Goal: Task Accomplishment & Management: Manage account settings

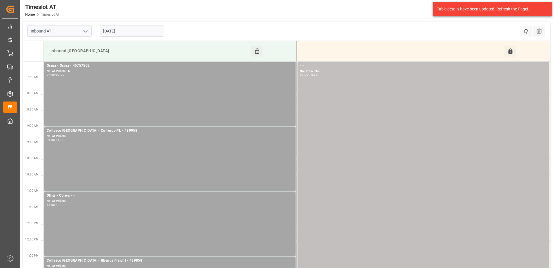
scroll to position [29, 0]
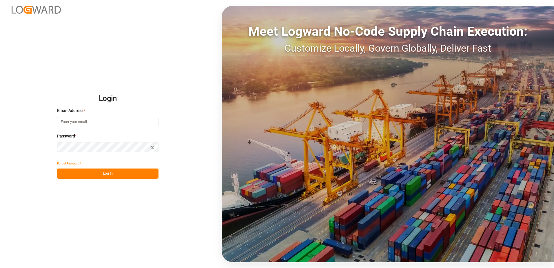
type input "[PERSON_NAME][EMAIL_ADDRESS][PERSON_NAME][DOMAIN_NAME]"
click at [108, 171] on button "Log In" at bounding box center [107, 173] width 101 height 10
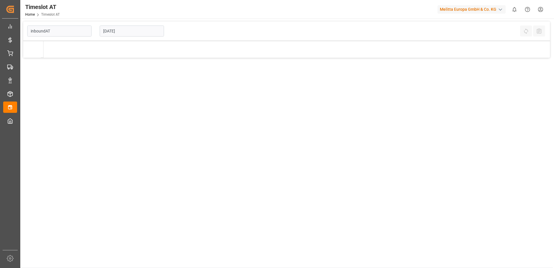
type input "Inbound AT"
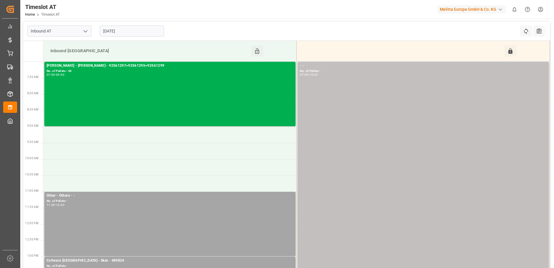
click at [122, 30] on input "[DATE]" at bounding box center [132, 31] width 64 height 11
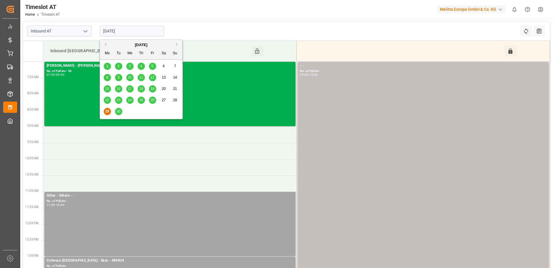
click at [119, 112] on span "30" at bounding box center [119, 111] width 4 height 4
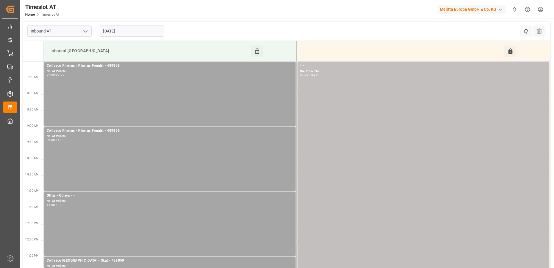
click at [124, 32] on input "[DATE]" at bounding box center [132, 31] width 64 height 11
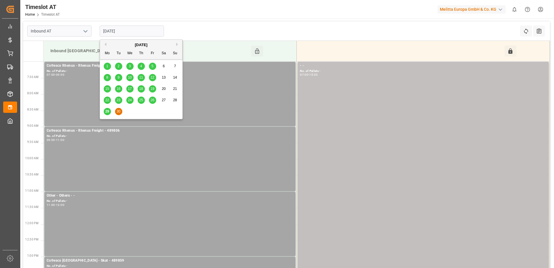
click at [179, 45] on button "Next Month" at bounding box center [177, 44] width 3 height 3
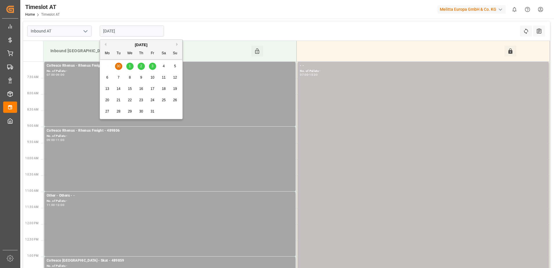
click at [132, 68] on div "1" at bounding box center [129, 66] width 7 height 7
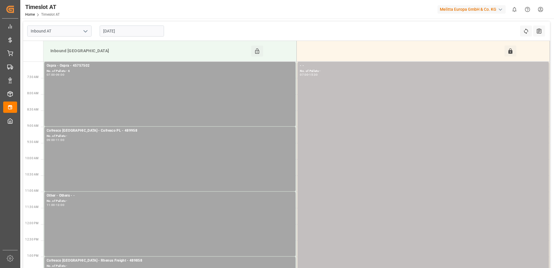
click at [147, 33] on input "01-10-2025" at bounding box center [132, 31] width 64 height 11
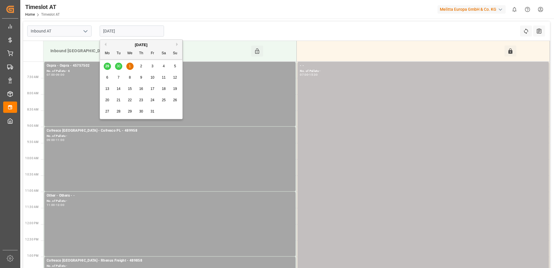
click at [105, 45] on button "Previous Month" at bounding box center [104, 44] width 3 height 3
click at [117, 111] on span "30" at bounding box center [119, 111] width 4 height 4
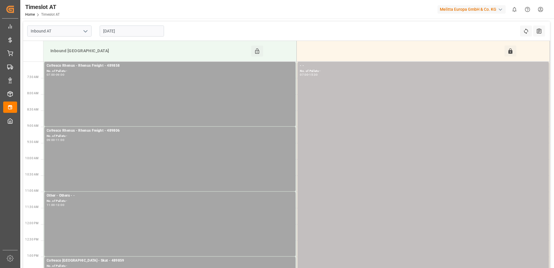
click at [134, 33] on input "[DATE]" at bounding box center [132, 31] width 64 height 11
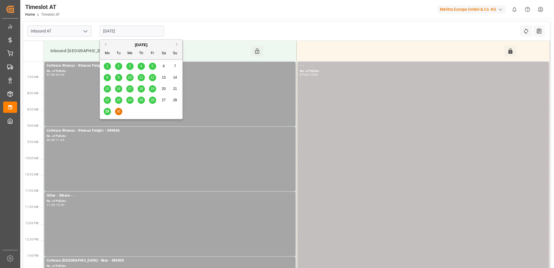
click at [176, 44] on button "Next Month" at bounding box center [177, 44] width 3 height 3
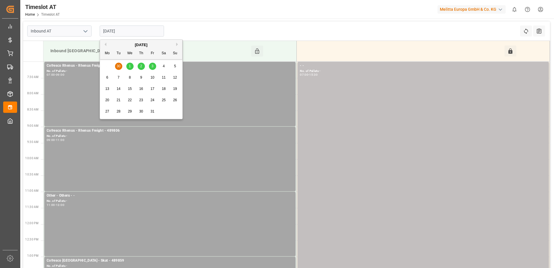
click at [129, 68] on span "1" at bounding box center [130, 66] width 2 height 4
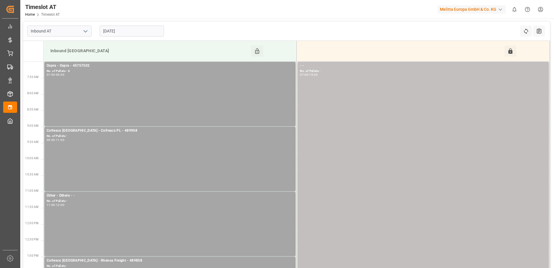
click at [132, 30] on input "01-10-2025" at bounding box center [132, 31] width 64 height 11
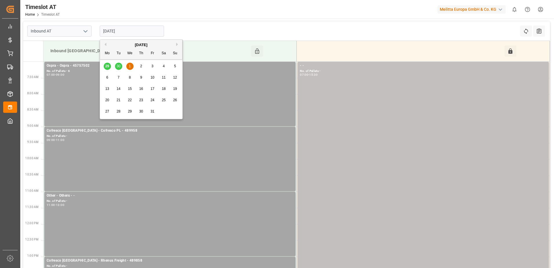
drag, startPoint x: 117, startPoint y: 66, endPoint x: 116, endPoint y: 62, distance: 3.9
click at [117, 66] on div "29 30 1 2 3 4 5" at bounding box center [141, 66] width 79 height 11
click at [104, 46] on div "October 2025" at bounding box center [141, 45] width 82 height 6
click at [105, 43] on button "Previous Month" at bounding box center [104, 44] width 3 height 3
click at [117, 109] on span "30" at bounding box center [119, 111] width 4 height 4
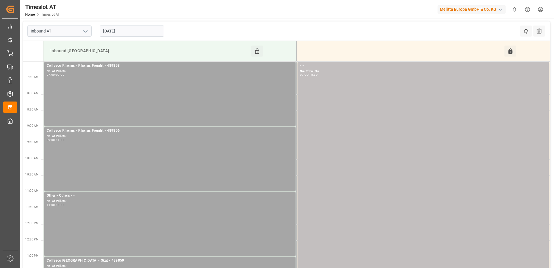
click at [128, 30] on input "[DATE]" at bounding box center [132, 31] width 64 height 11
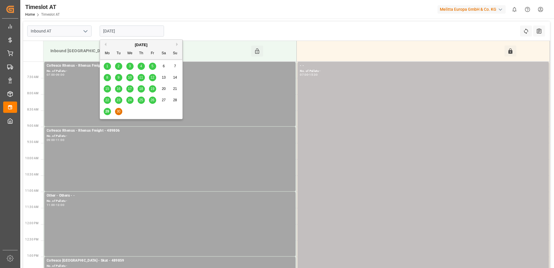
click at [177, 44] on button "Next Month" at bounding box center [177, 44] width 3 height 3
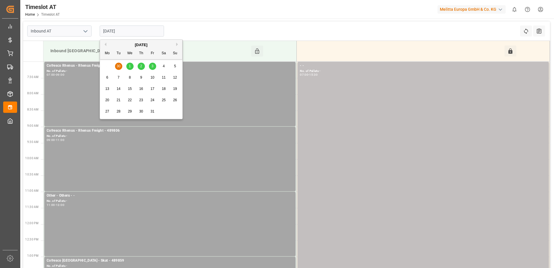
click at [130, 66] on span "1" at bounding box center [130, 66] width 2 height 4
click at [128, 30] on input "01-10-2025" at bounding box center [132, 31] width 64 height 11
click at [105, 43] on button "Previous Month" at bounding box center [104, 44] width 3 height 3
click at [117, 113] on span "30" at bounding box center [119, 111] width 4 height 4
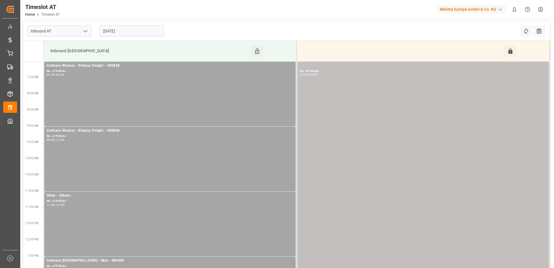
click at [133, 31] on input "30-09-2025" at bounding box center [132, 31] width 64 height 11
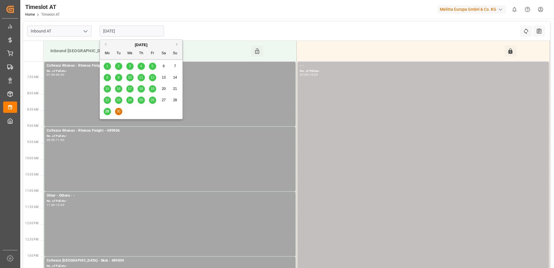
click at [177, 43] on button "Next Month" at bounding box center [177, 44] width 3 height 3
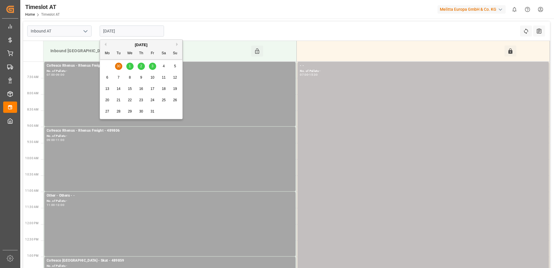
click at [132, 67] on div "1" at bounding box center [129, 66] width 7 height 7
click at [121, 30] on input "[DATE]" at bounding box center [132, 31] width 64 height 11
click at [141, 66] on span "2" at bounding box center [141, 66] width 2 height 4
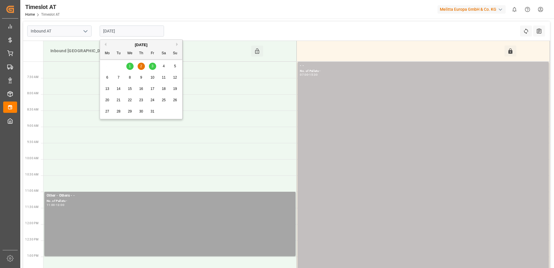
click at [131, 31] on input "[DATE]" at bounding box center [132, 31] width 64 height 11
click at [153, 65] on span "3" at bounding box center [153, 66] width 2 height 4
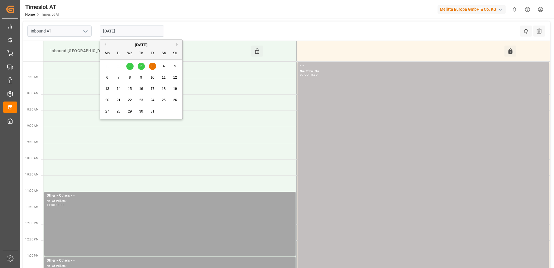
click at [135, 30] on input "[DATE]" at bounding box center [132, 31] width 64 height 11
click at [116, 28] on input "[DATE]" at bounding box center [132, 31] width 64 height 11
click at [106, 45] on button "Previous Month" at bounding box center [104, 44] width 3 height 3
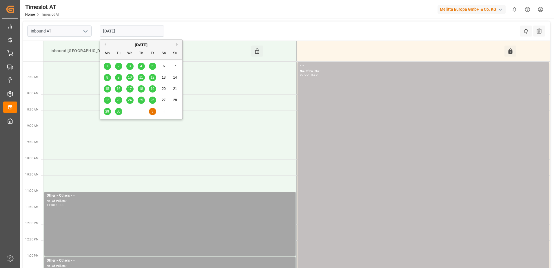
click at [106, 46] on button "Previous Month" at bounding box center [104, 44] width 3 height 3
click at [178, 43] on button "Next Month" at bounding box center [177, 44] width 3 height 3
click at [108, 113] on span "29" at bounding box center [107, 111] width 4 height 4
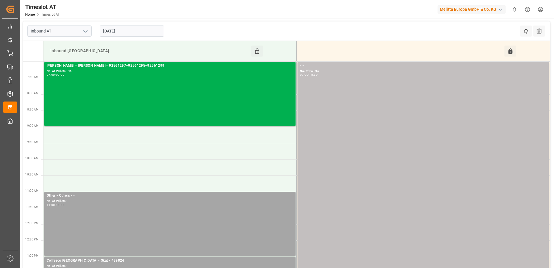
click at [132, 30] on input "[DATE]" at bounding box center [132, 31] width 64 height 11
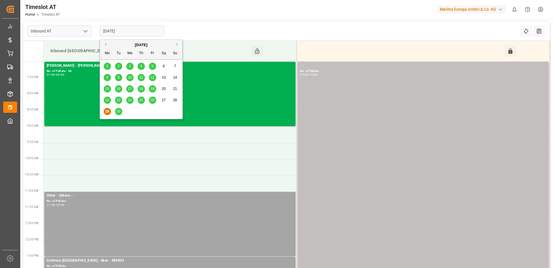
click at [119, 112] on span "30" at bounding box center [119, 111] width 4 height 4
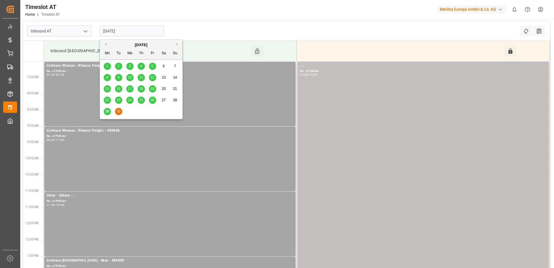
click at [131, 27] on input "[DATE]" at bounding box center [132, 31] width 64 height 11
click at [106, 112] on span "29" at bounding box center [107, 111] width 4 height 4
type input "[DATE]"
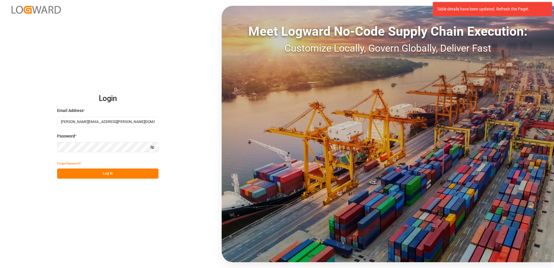
click at [117, 172] on button "Log In" at bounding box center [107, 173] width 101 height 10
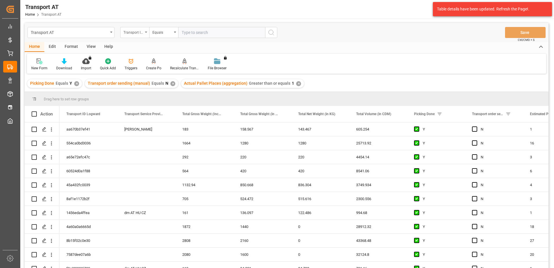
click at [146, 34] on div "Transport ID Logward" at bounding box center [134, 32] width 29 height 11
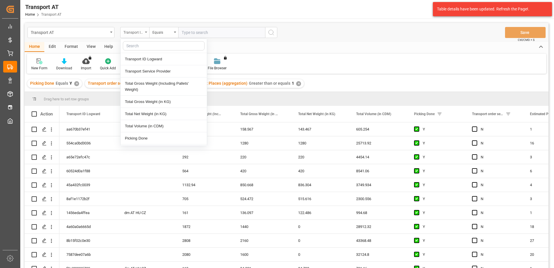
click at [146, 34] on div "Transport ID Logward" at bounding box center [134, 32] width 29 height 11
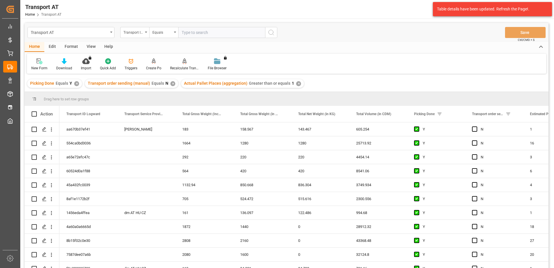
click at [92, 44] on div "View" at bounding box center [91, 47] width 18 height 10
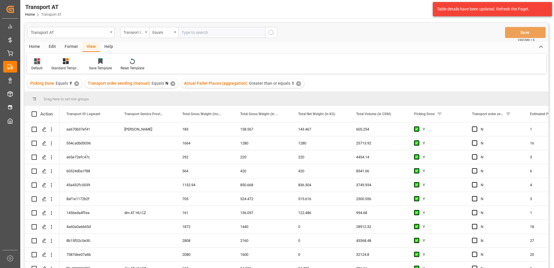
click at [34, 63] on icon at bounding box center [37, 61] width 6 height 6
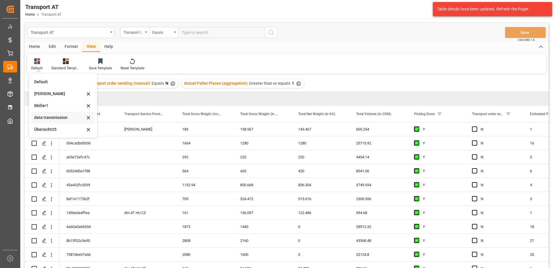
click at [50, 116] on div "data transmission" at bounding box center [59, 118] width 51 height 6
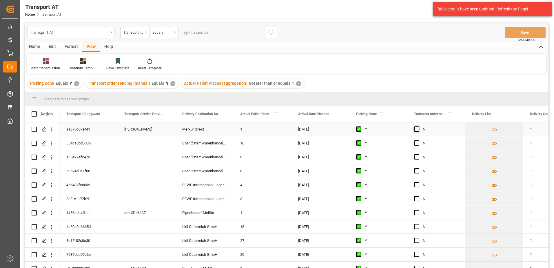
click at [418, 129] on span "Press SPACE to select this row." at bounding box center [416, 128] width 5 height 5
click at [419, 126] on input "Press SPACE to select this row." at bounding box center [419, 126] width 0 height 0
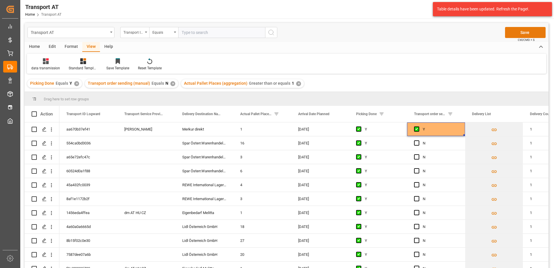
click at [528, 34] on button "Save" at bounding box center [525, 32] width 41 height 11
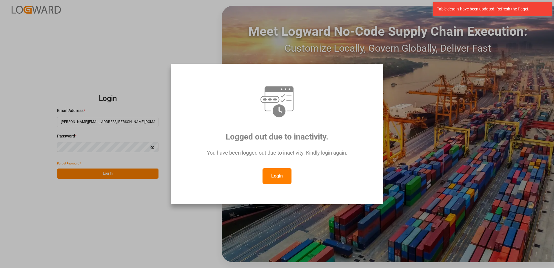
click at [284, 179] on button "Login" at bounding box center [277, 176] width 29 height 16
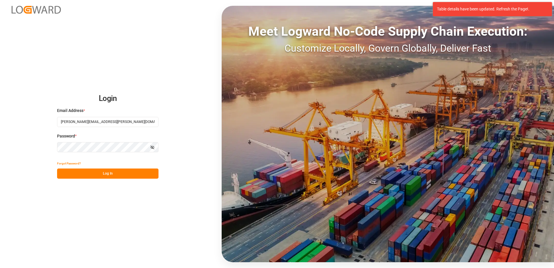
click at [110, 172] on button "Log In" at bounding box center [107, 173] width 101 height 10
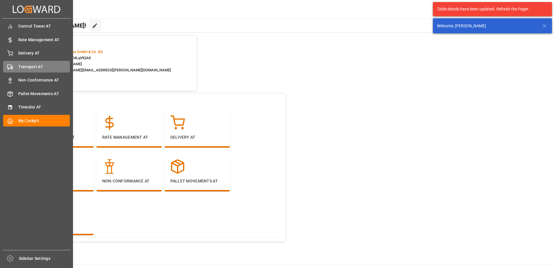
click at [18, 69] on span "Transport AT" at bounding box center [44, 67] width 52 height 6
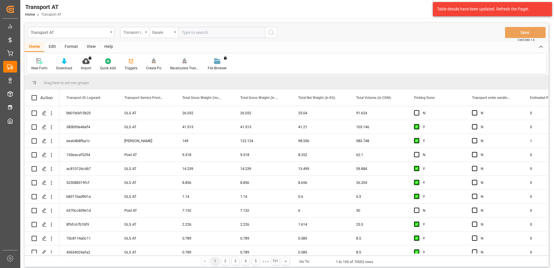
click at [132, 32] on div "Transport ID Logward" at bounding box center [133, 31] width 20 height 7
type input "don"
click at [143, 59] on div "Picking Done" at bounding box center [164, 59] width 86 height 12
click at [192, 35] on input "text" at bounding box center [221, 32] width 87 height 11
type input "Y"
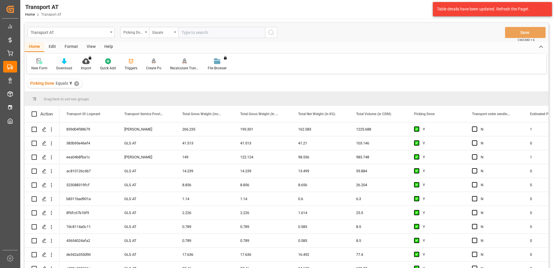
click at [146, 33] on div "Picking Done" at bounding box center [134, 32] width 29 height 11
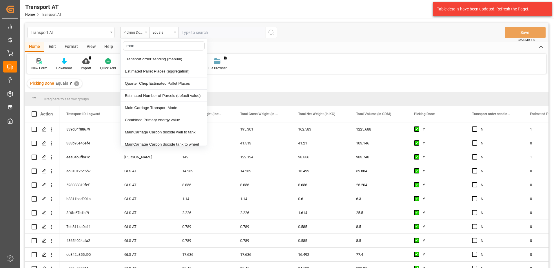
type input "manu"
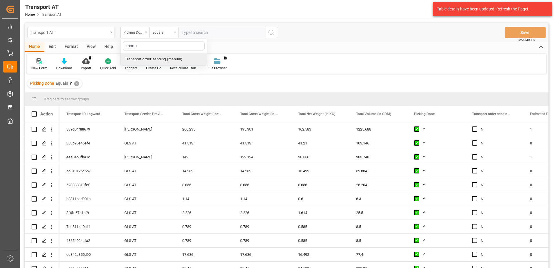
click at [148, 58] on div "Transport order sending (manual)" at bounding box center [164, 59] width 86 height 12
click at [187, 31] on input "text" at bounding box center [221, 32] width 87 height 11
type input "N"
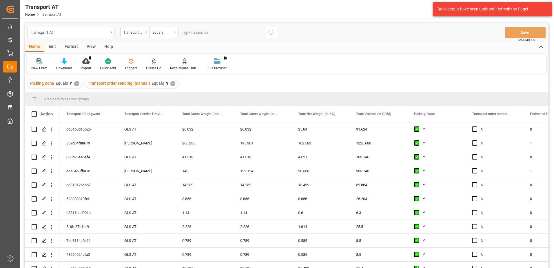
click at [142, 32] on div "Transport order sending (manual)" at bounding box center [133, 31] width 20 height 7
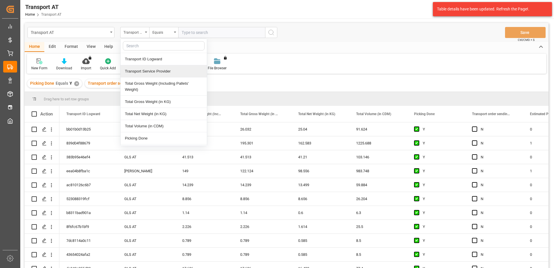
click at [150, 70] on div "Transport Service Provider" at bounding box center [164, 71] width 86 height 12
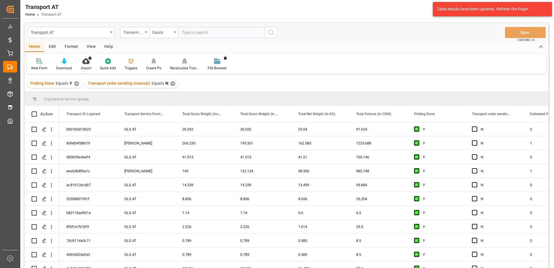
click at [199, 30] on input "text" at bounding box center [221, 32] width 87 height 11
type input "gebr [PERSON_NAME]"
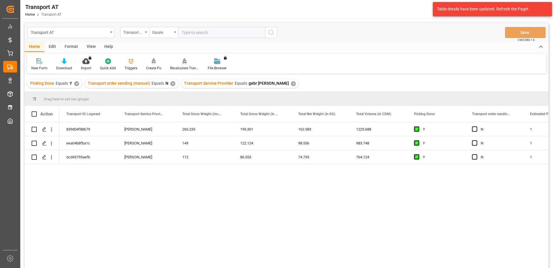
click at [90, 45] on div "View" at bounding box center [91, 47] width 18 height 10
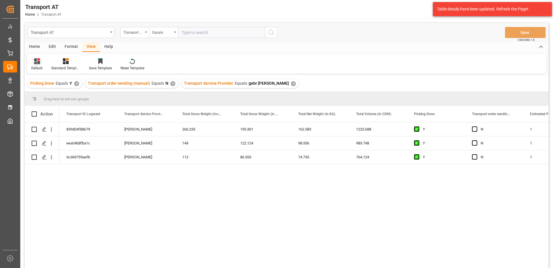
click at [36, 66] on div "Default" at bounding box center [36, 68] width 11 height 5
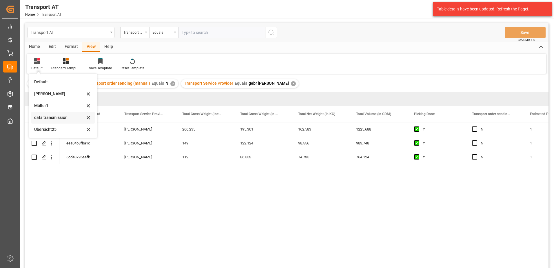
click at [47, 119] on div "data transmission" at bounding box center [59, 118] width 51 height 6
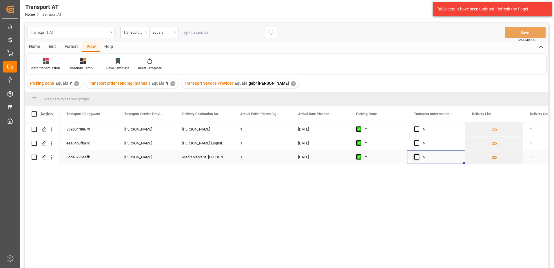
click at [416, 157] on span "Press SPACE to select this row." at bounding box center [416, 156] width 5 height 5
click at [419, 154] on input "Press SPACE to select this row." at bounding box center [419, 154] width 0 height 0
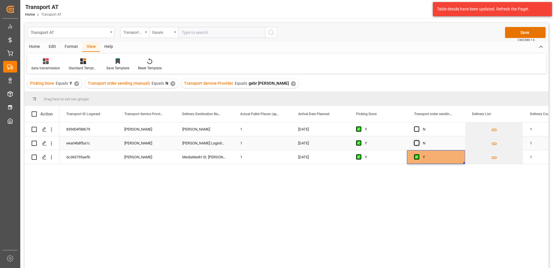
click at [417, 144] on span "Press SPACE to select this row." at bounding box center [416, 142] width 5 height 5
click at [419, 140] on input "Press SPACE to select this row." at bounding box center [419, 140] width 0 height 0
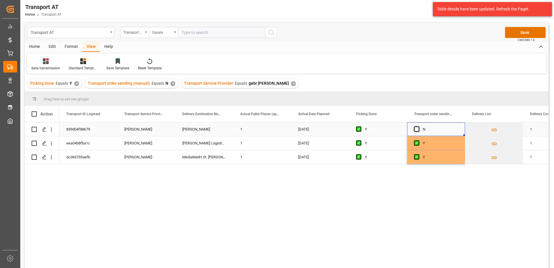
click at [416, 129] on span "Press SPACE to select this row." at bounding box center [416, 128] width 5 height 5
click at [419, 126] on input "Press SPACE to select this row." at bounding box center [419, 126] width 0 height 0
click at [526, 32] on button "Save" at bounding box center [525, 32] width 41 height 11
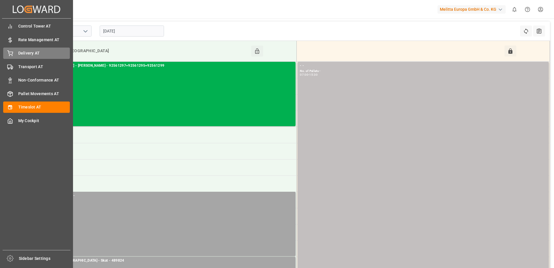
click at [25, 53] on span "Delivery AT" at bounding box center [44, 53] width 52 height 6
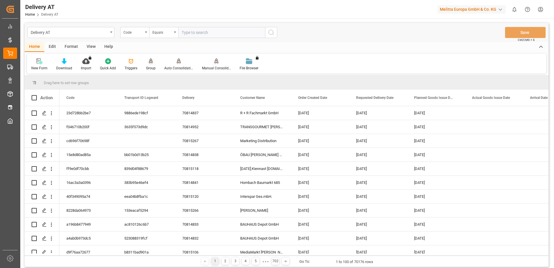
click at [149, 62] on icon at bounding box center [151, 61] width 4 height 6
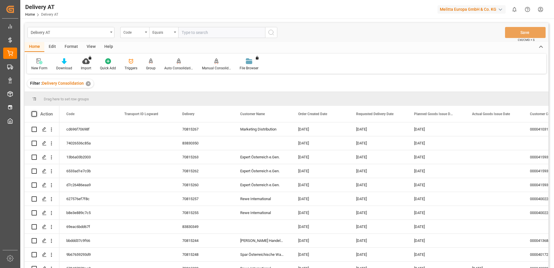
click at [34, 114] on span at bounding box center [34, 113] width 5 height 5
click at [36, 111] on input "checkbox" at bounding box center [36, 111] width 0 height 0
checkbox input "true"
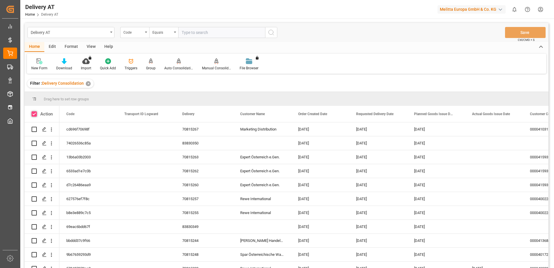
checkbox input "true"
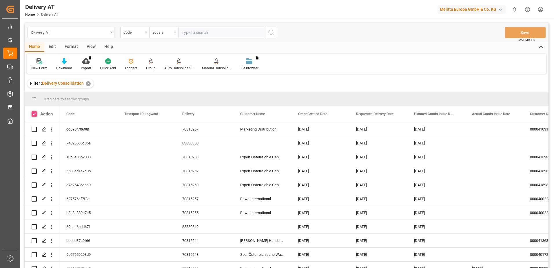
checkbox input "true"
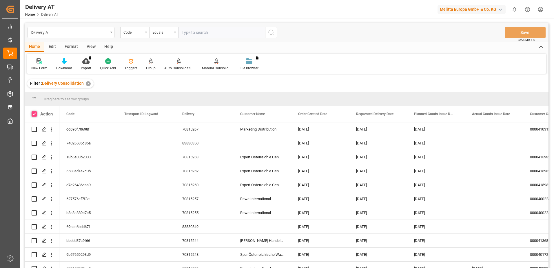
checkbox input "true"
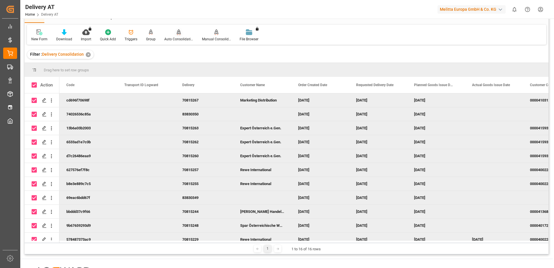
click at [175, 36] on div "Auto Consolidation" at bounding box center [179, 35] width 38 height 13
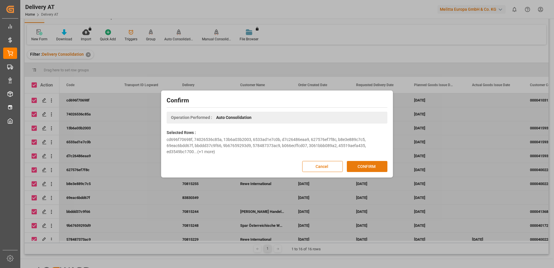
click at [372, 165] on button "CONFIRM" at bounding box center [367, 166] width 41 height 11
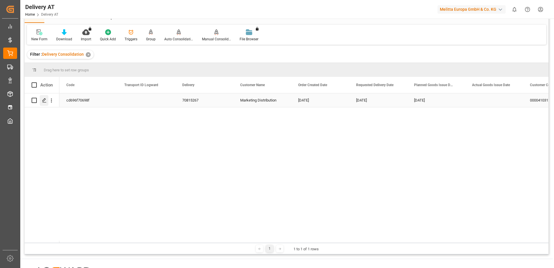
click at [43, 99] on icon "Press SPACE to select this row." at bounding box center [44, 100] width 5 height 5
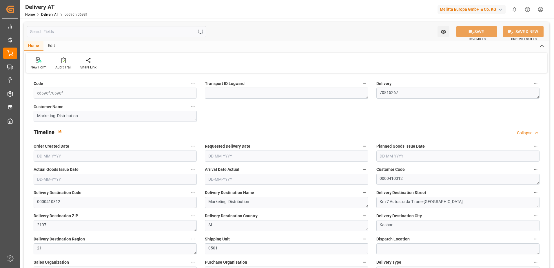
type input "29-09-2025"
type input "07-10-2025"
type input "30-09-2025"
type input "29-09-2025 12:45"
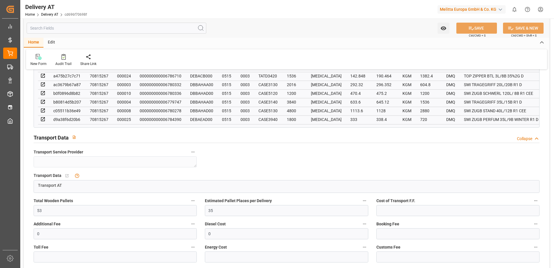
scroll to position [493, 0]
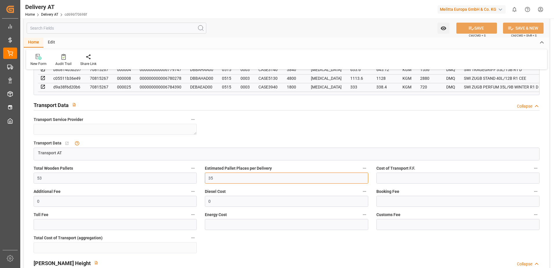
click at [227, 178] on input "35" at bounding box center [286, 177] width 163 height 11
type input "33"
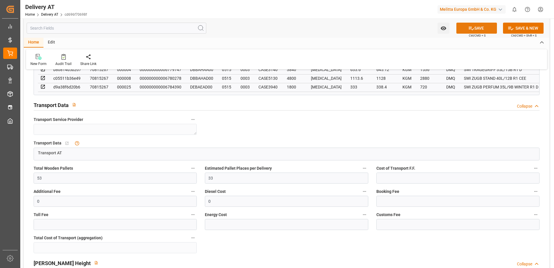
click at [485, 29] on button "SAVE" at bounding box center [477, 28] width 41 height 11
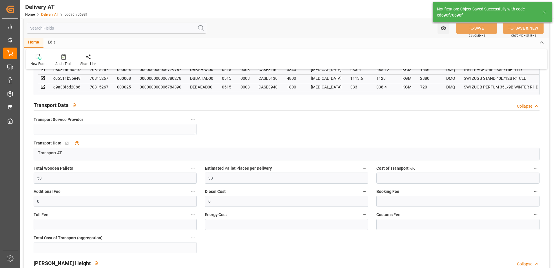
click at [46, 15] on link "Delivery AT" at bounding box center [49, 14] width 17 height 4
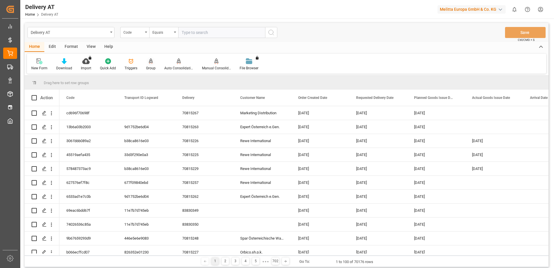
click at [156, 66] on div "Group" at bounding box center [151, 64] width 18 height 13
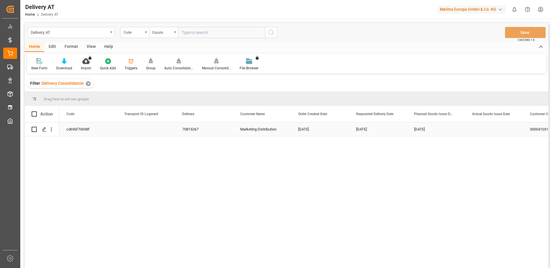
click at [33, 130] on input "Press Space to toggle row selection (unchecked)" at bounding box center [34, 129] width 5 height 5
checkbox input "true"
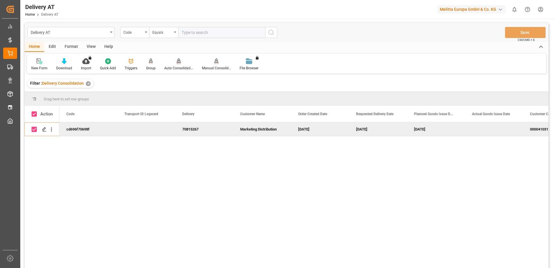
click at [175, 63] on div at bounding box center [178, 61] width 29 height 6
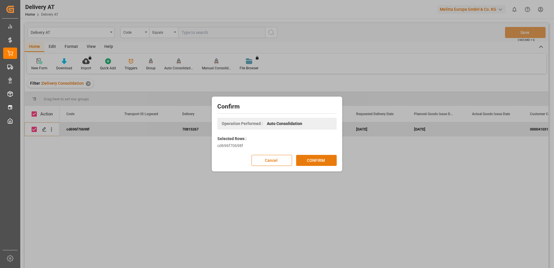
click at [316, 157] on button "CONFIRM" at bounding box center [316, 160] width 41 height 11
